Goal: Transaction & Acquisition: Purchase product/service

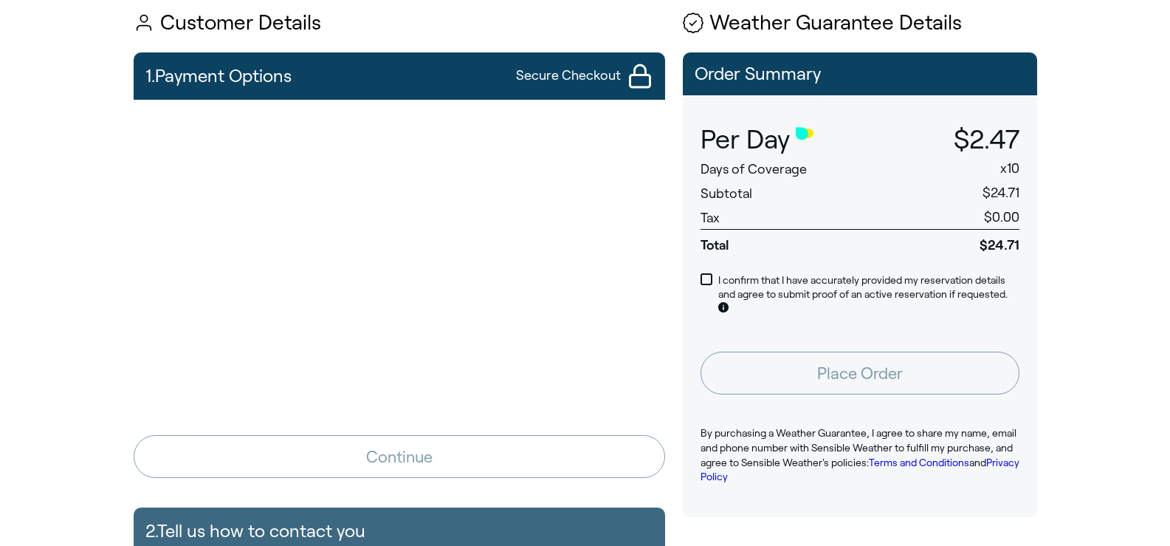
scroll to position [120, 0]
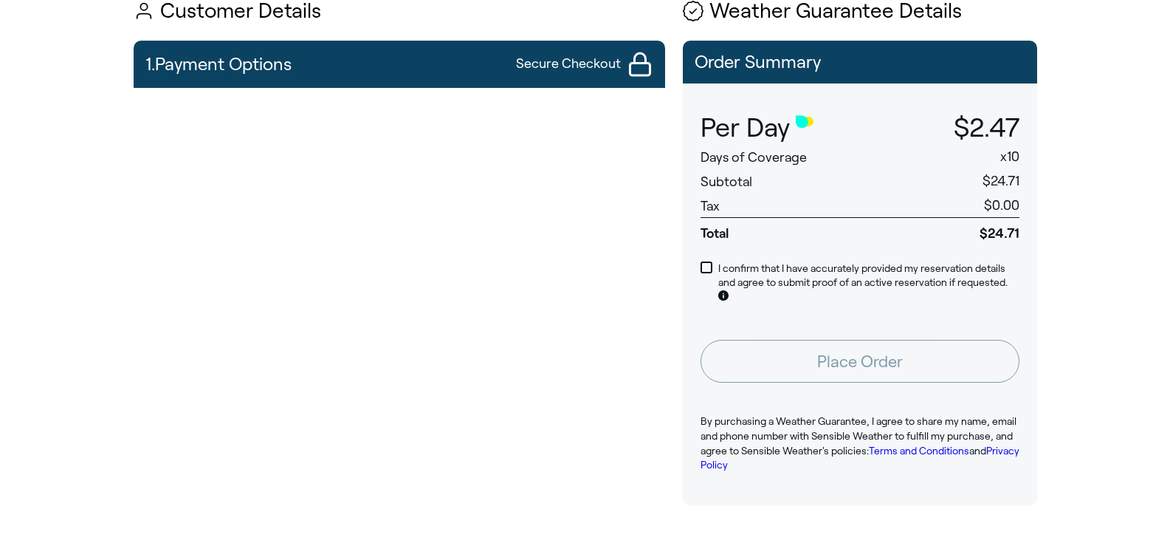
click at [354, 30] on div "Customer Details 1. Payment Options Secure Checkout Continue 2. Tell us how to …" at bounding box center [400, 443] width 532 height 887
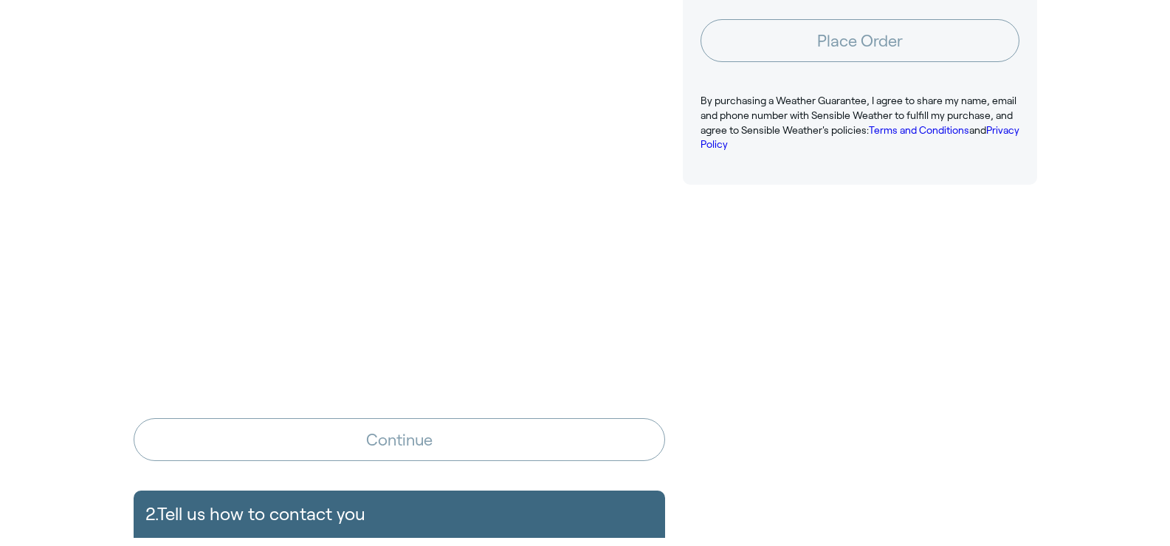
scroll to position [537, 0]
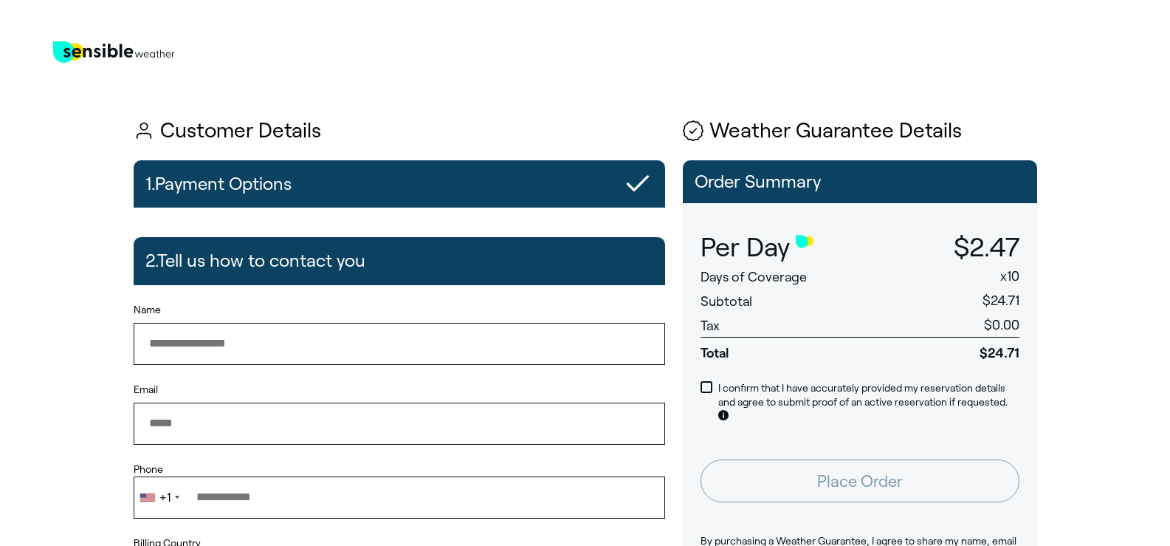
type input "**********"
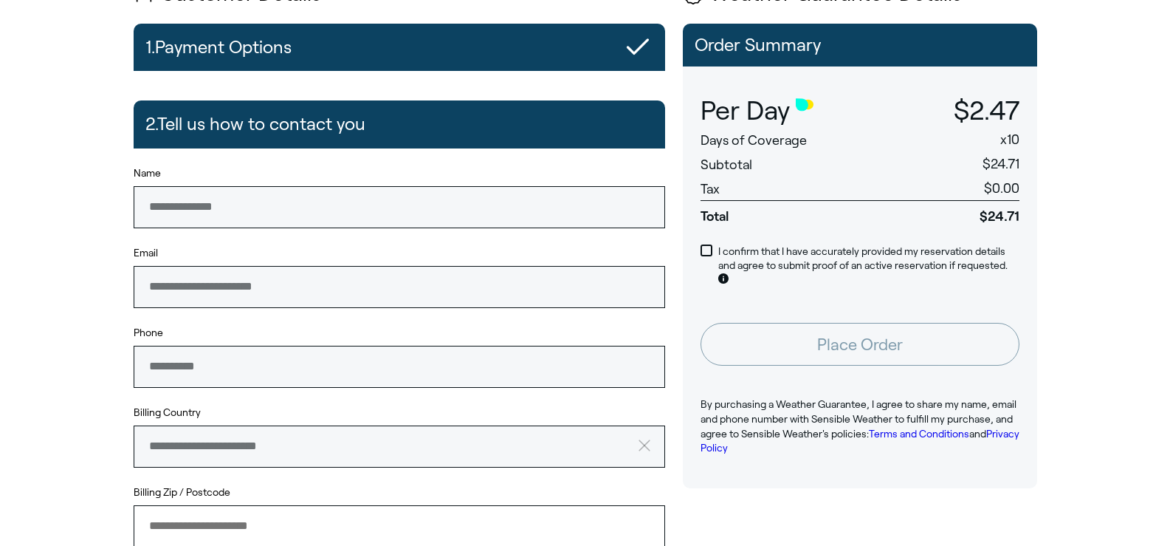
scroll to position [127, 0]
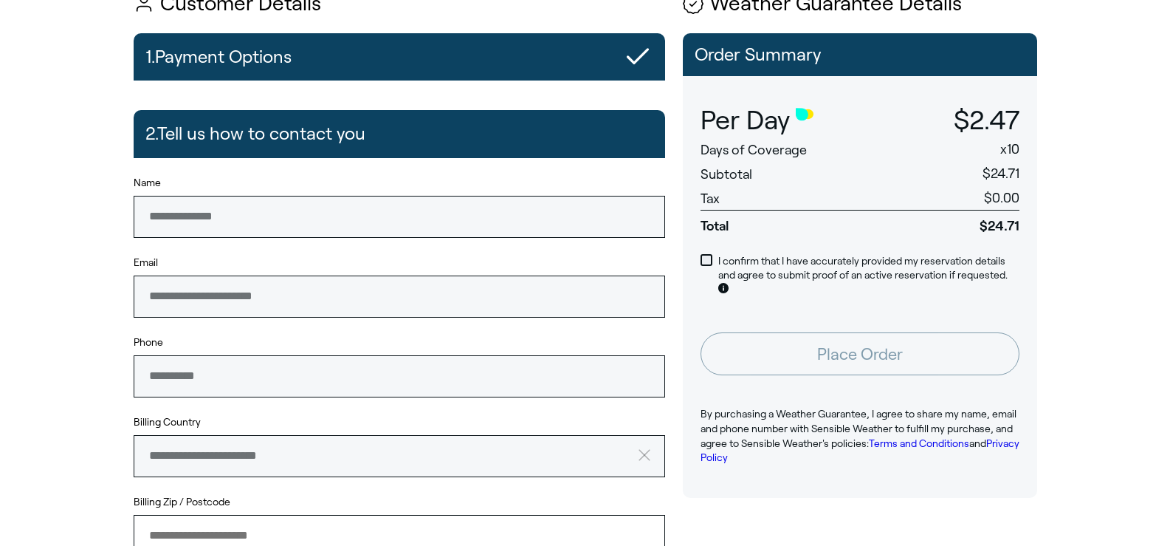
click at [707, 258] on span at bounding box center [707, 260] width 12 height 12
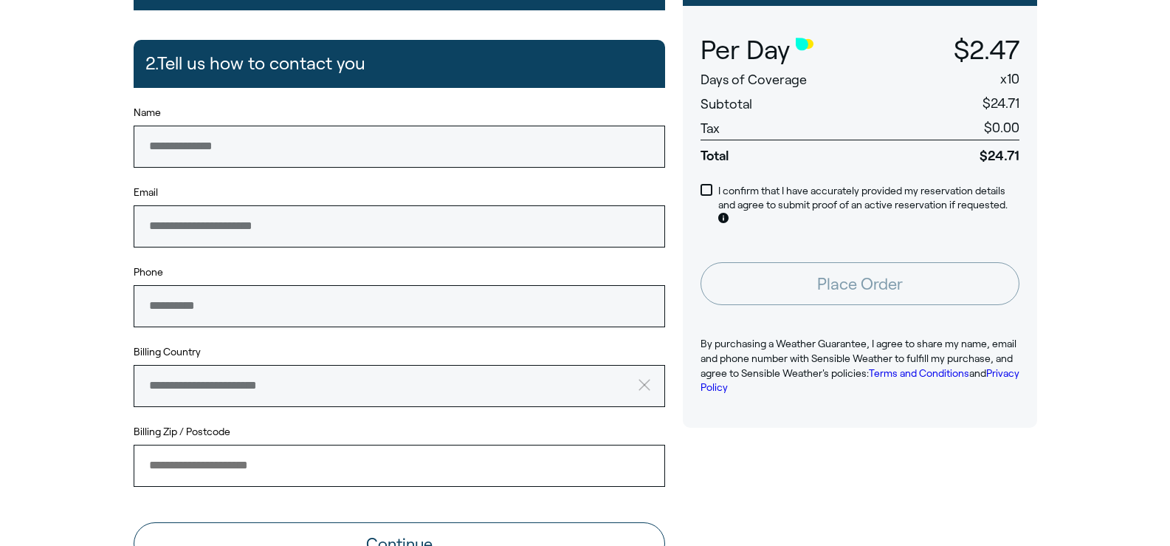
scroll to position [193, 0]
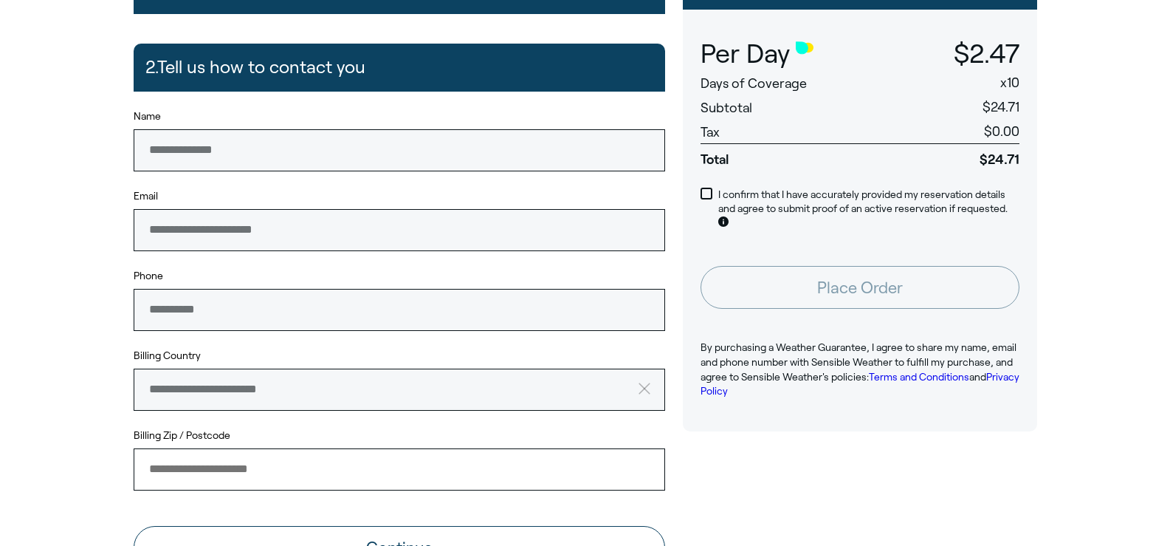
drag, startPoint x: 213, startPoint y: 408, endPoint x: 247, endPoint y: 494, distance: 92.1
click at [247, 494] on form "**********" at bounding box center [400, 338] width 532 height 459
click at [156, 489] on input "Billing Zip / Postcode" at bounding box center [400, 468] width 532 height 41
click at [156, 474] on input "Billing Zip / Postcode" at bounding box center [400, 468] width 532 height 41
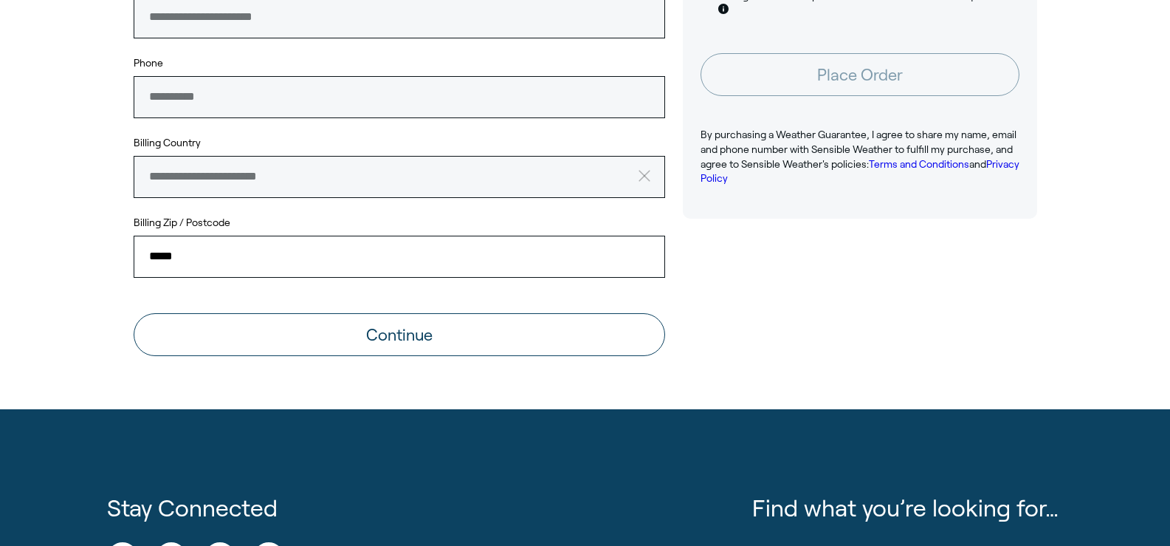
scroll to position [408, 0]
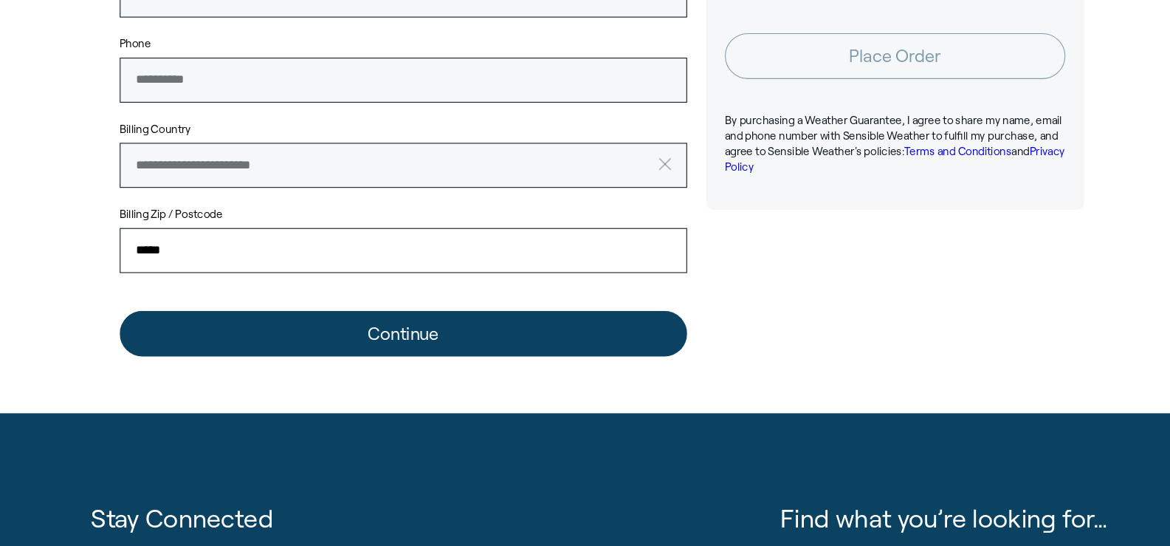
type input "*****"
click at [383, 320] on button "Continue" at bounding box center [400, 333] width 532 height 43
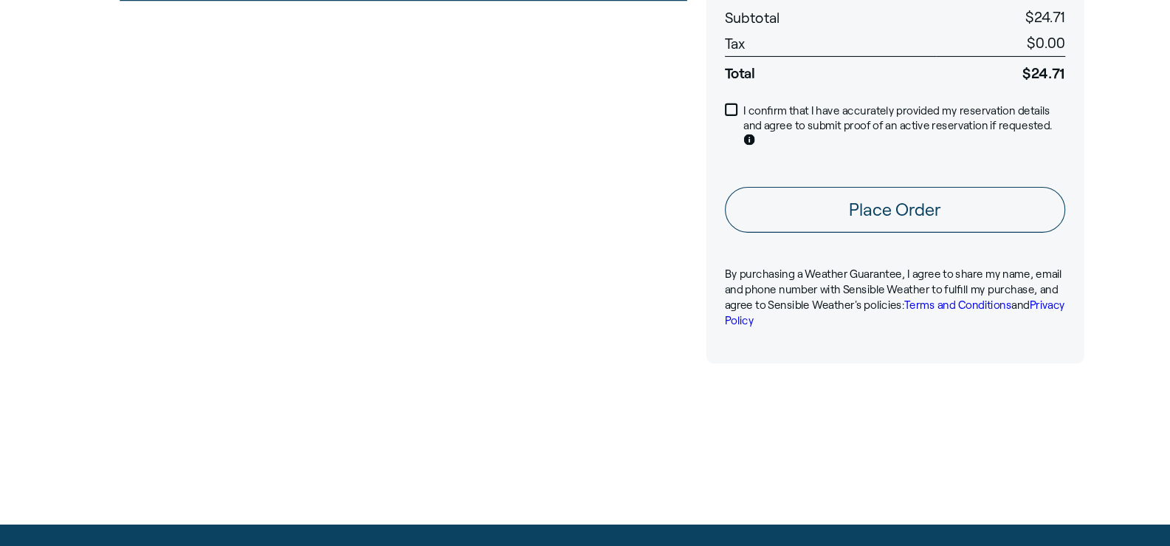
scroll to position [264, 0]
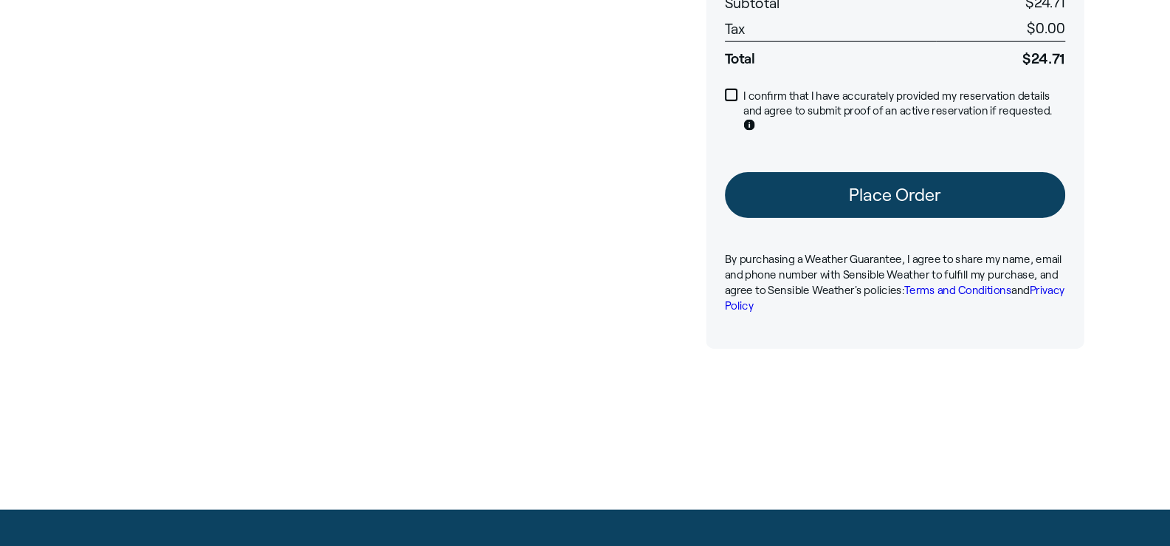
click at [857, 206] on button "Place Order" at bounding box center [860, 216] width 319 height 43
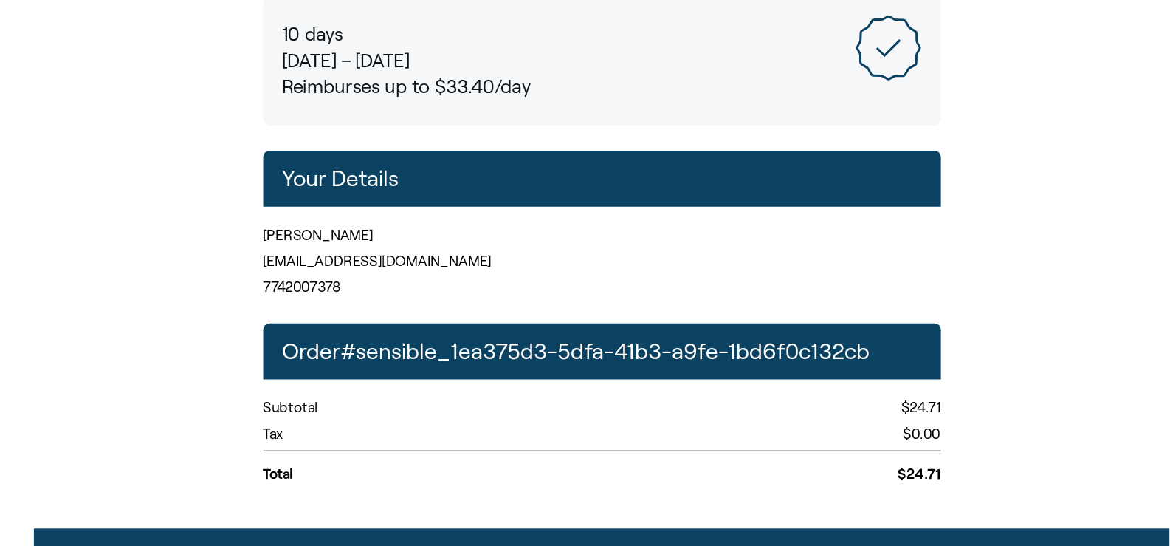
scroll to position [356, 0]
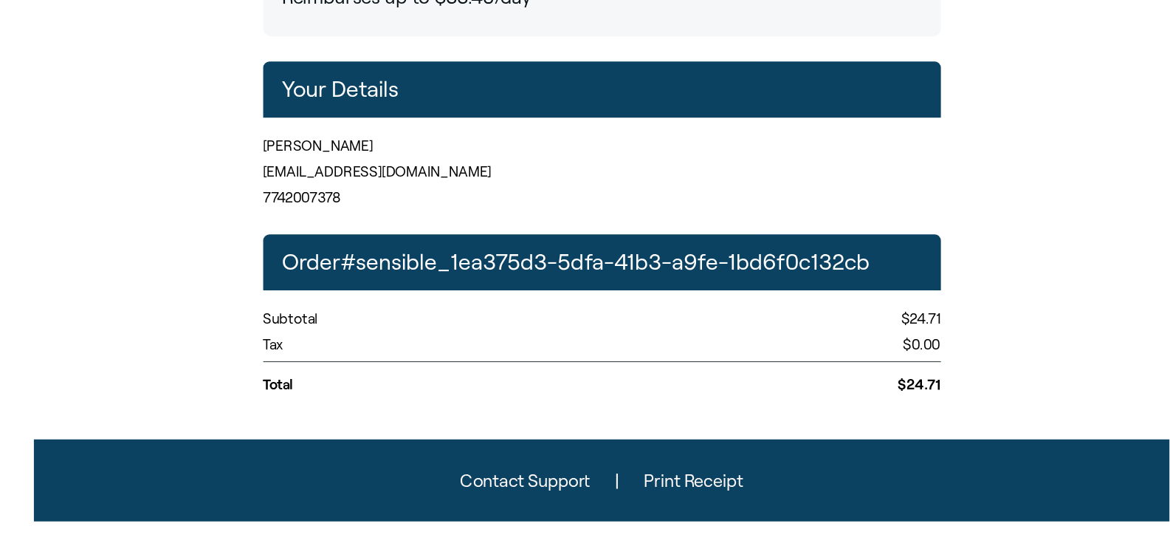
click at [663, 480] on button "Print Receipt" at bounding box center [671, 483] width 140 height 41
